Goal: Task Accomplishment & Management: Manage account settings

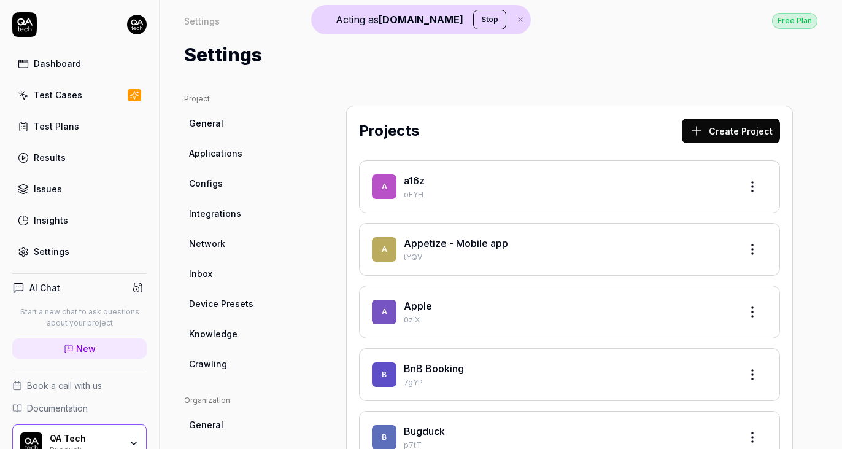
click at [59, 249] on div "Settings" at bounding box center [52, 251] width 36 height 13
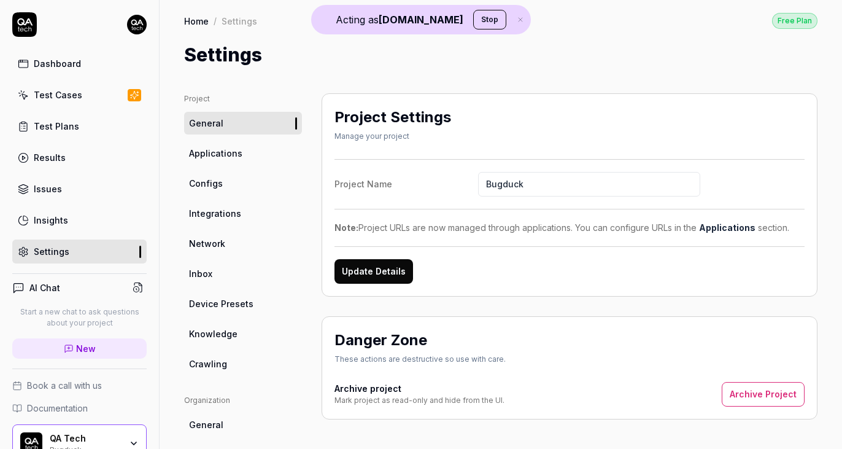
click at [218, 206] on link "Integrations" at bounding box center [243, 213] width 118 height 23
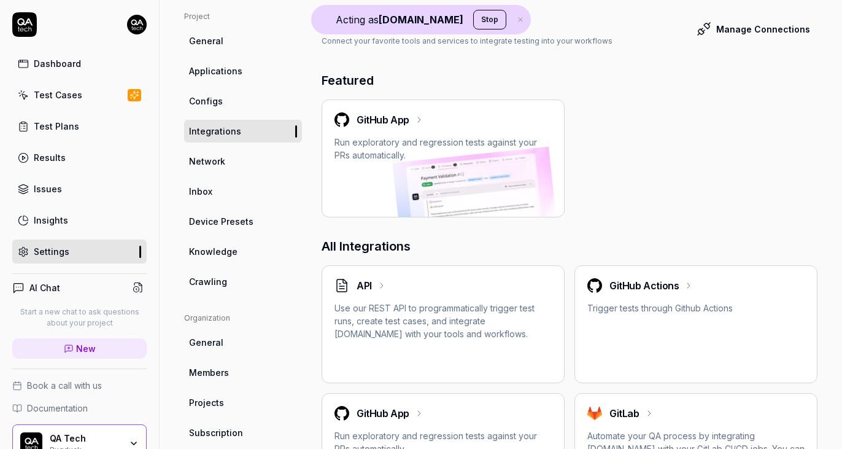
scroll to position [61, 0]
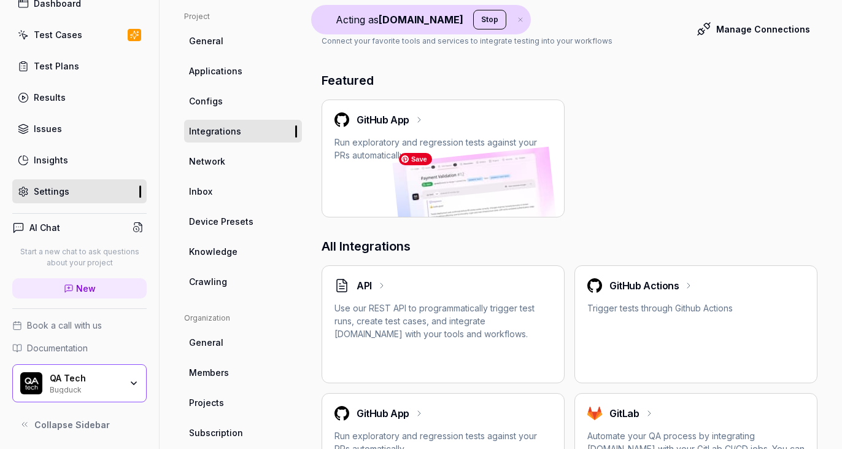
click at [447, 158] on p "Run exploratory and regression tests against your PRs automatically." at bounding box center [443, 149] width 217 height 26
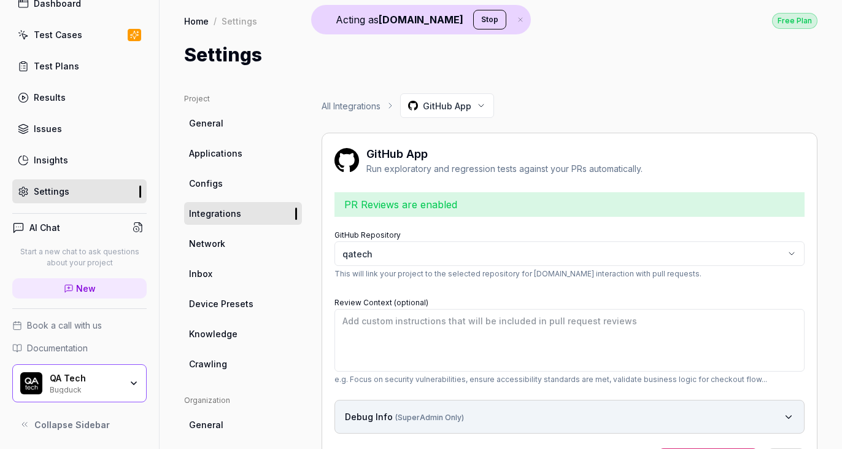
click at [473, 21] on button "Stop" at bounding box center [489, 20] width 33 height 20
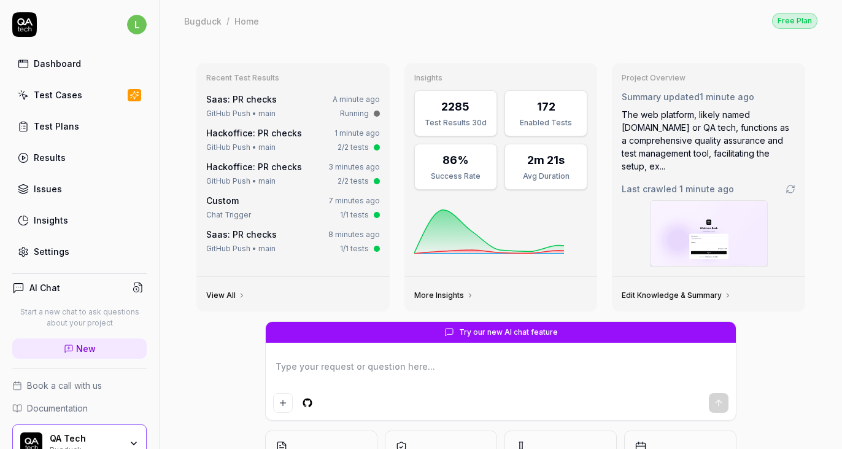
type textarea "*"
click at [41, 251] on div "Settings" at bounding box center [52, 251] width 36 height 13
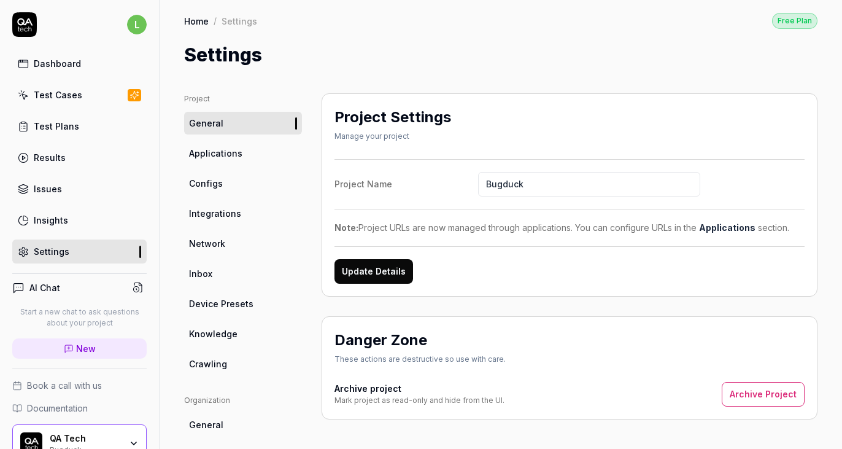
click at [208, 211] on span "Integrations" at bounding box center [215, 213] width 52 height 13
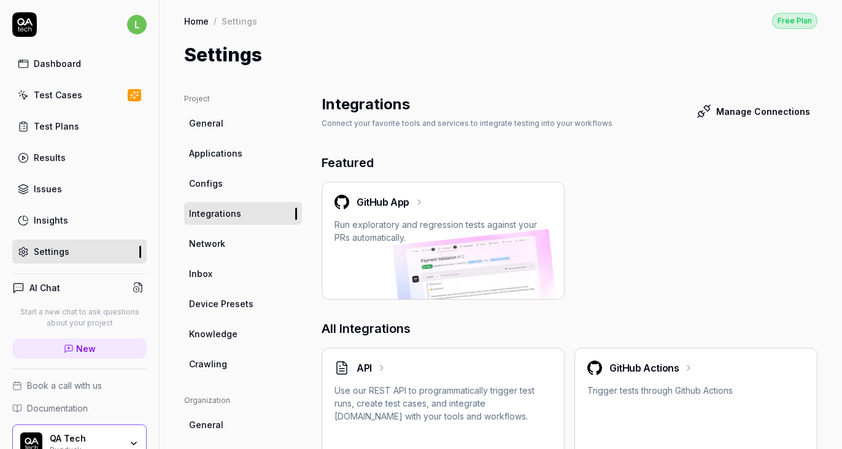
click at [498, 223] on p "Run exploratory and regression tests against your PRs automatically." at bounding box center [443, 231] width 217 height 26
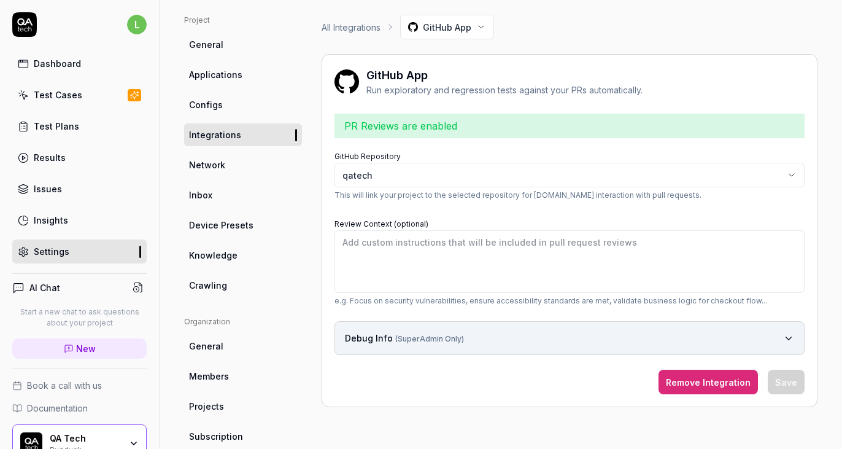
scroll to position [193, 0]
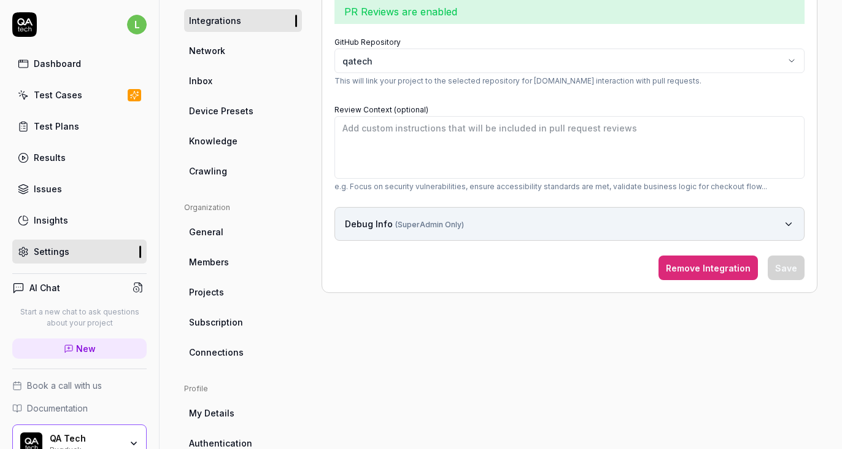
click at [712, 271] on button "Remove Integration" at bounding box center [708, 267] width 99 height 25
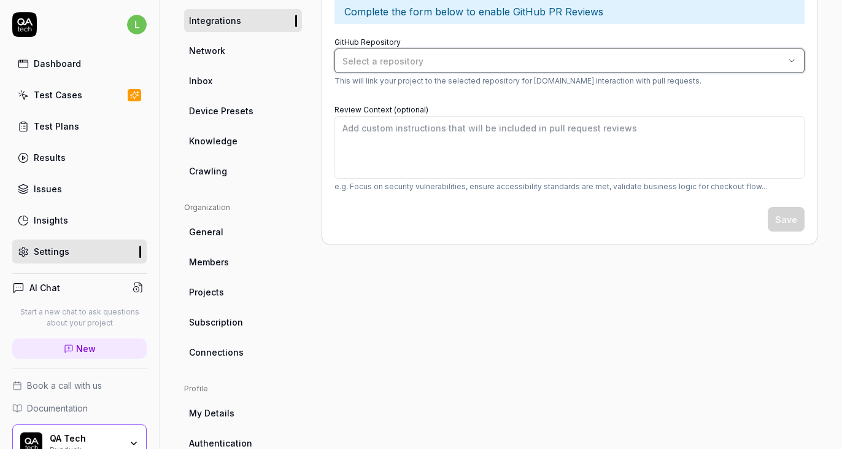
click at [502, 61] on div "Select a repository" at bounding box center [564, 61] width 442 height 13
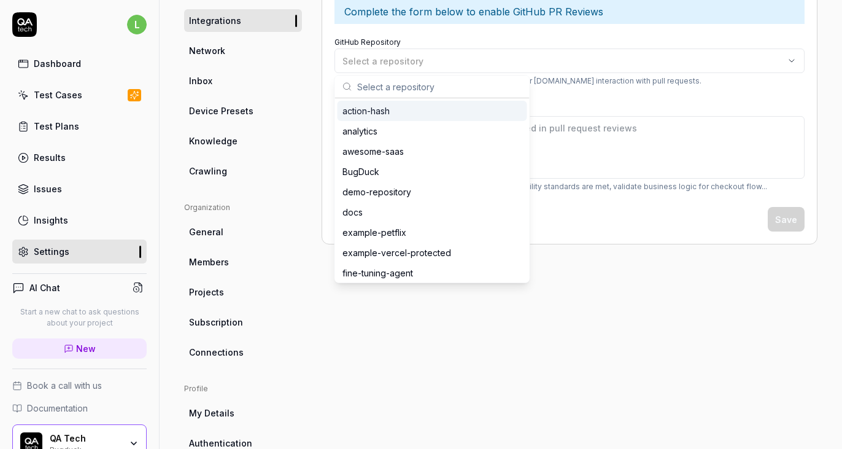
type input "w"
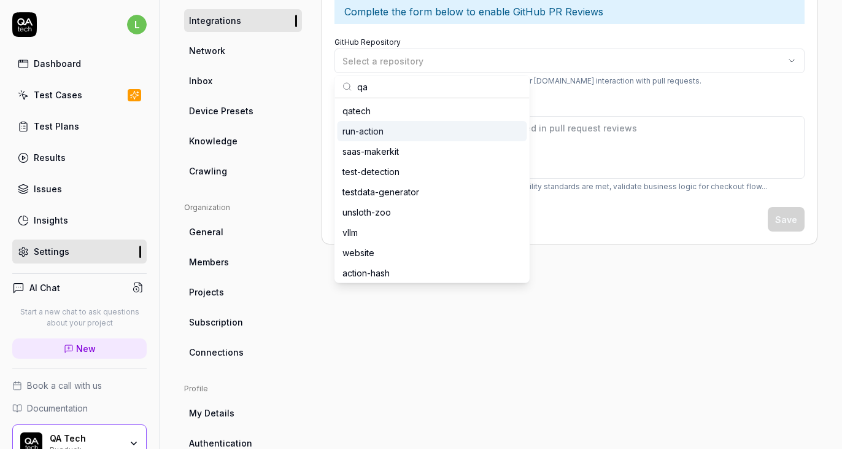
type input "qa"
click at [373, 117] on div "qatech" at bounding box center [433, 111] width 190 height 20
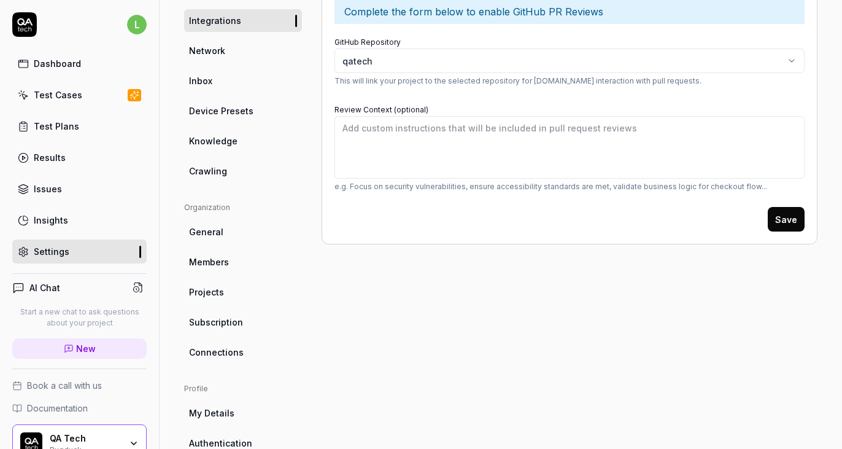
click at [778, 217] on button "Save" at bounding box center [786, 219] width 37 height 25
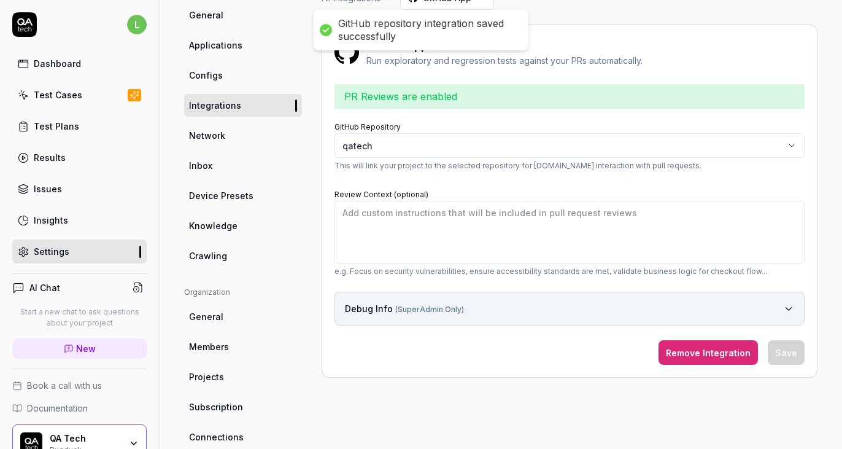
scroll to position [107, 0]
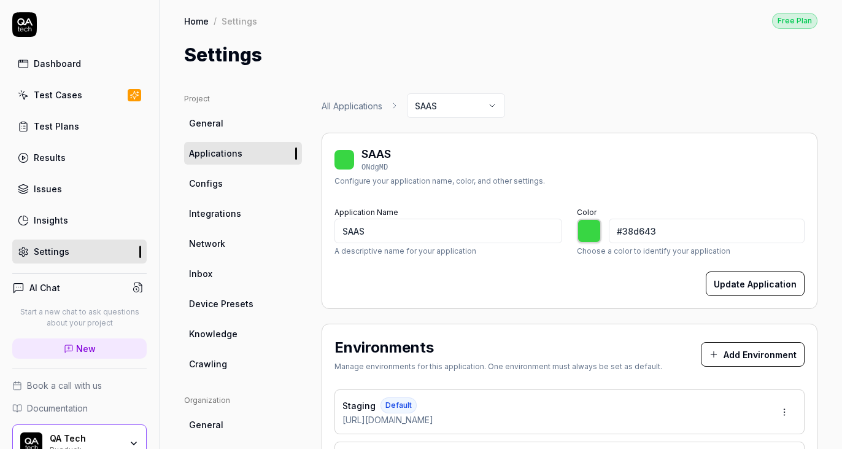
scroll to position [550, 0]
